Goal: Task Accomplishment & Management: Use online tool/utility

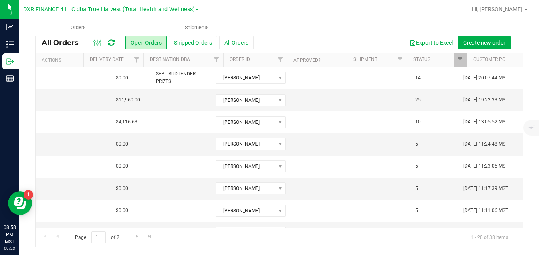
scroll to position [0, 415]
click at [285, 58] on span "Filter" at bounding box center [284, 60] width 6 height 6
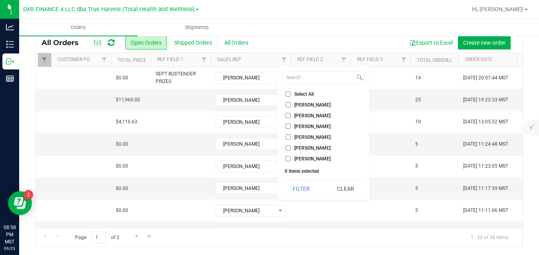
click at [298, 115] on span "[PERSON_NAME]" at bounding box center [312, 115] width 36 height 5
click at [291, 115] on input "[PERSON_NAME]" at bounding box center [287, 115] width 5 height 5
checkbox input "true"
click at [297, 188] on button "Filter" at bounding box center [301, 189] width 38 height 18
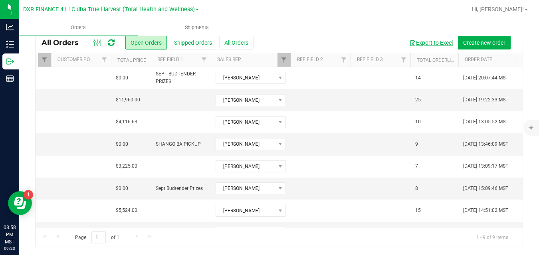
click at [424, 42] on button "Export to Excel" at bounding box center [430, 43] width 53 height 14
click at [177, 39] on button "Shipped Orders" at bounding box center [193, 43] width 48 height 14
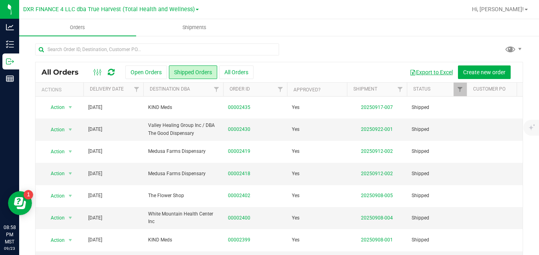
click at [416, 69] on button "Export to Excel" at bounding box center [430, 72] width 53 height 14
click at [350, 32] on ul "Orders Shipments" at bounding box center [288, 27] width 539 height 17
